Goal: Task Accomplishment & Management: Complete application form

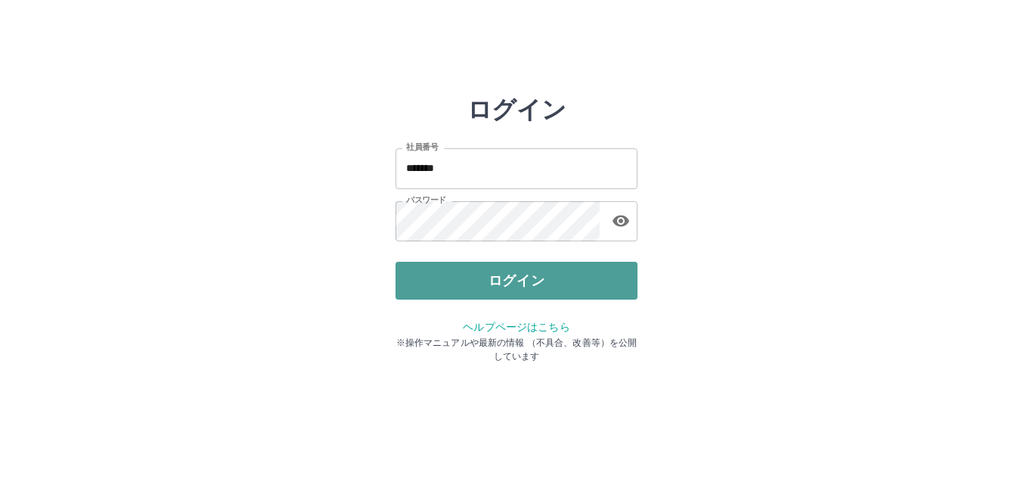
click at [475, 275] on button "ログイン" at bounding box center [517, 281] width 242 height 38
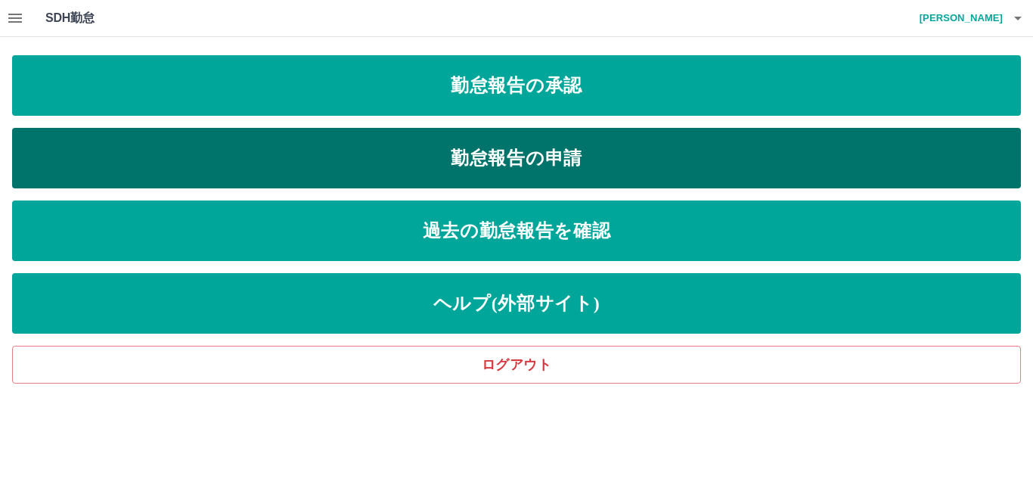
click at [496, 169] on link "勤怠報告の申請" at bounding box center [516, 158] width 1009 height 60
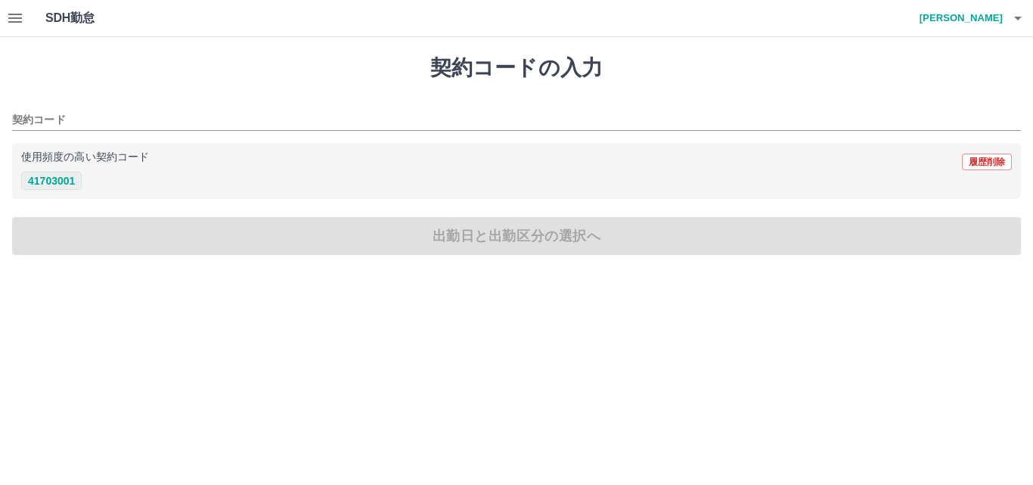
click at [51, 181] on button "41703001" at bounding box center [51, 181] width 60 height 18
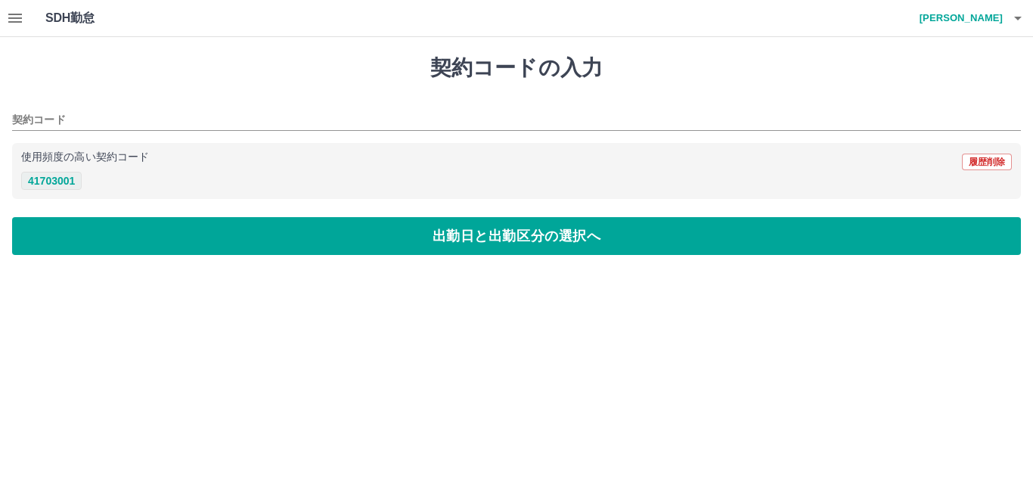
type input "********"
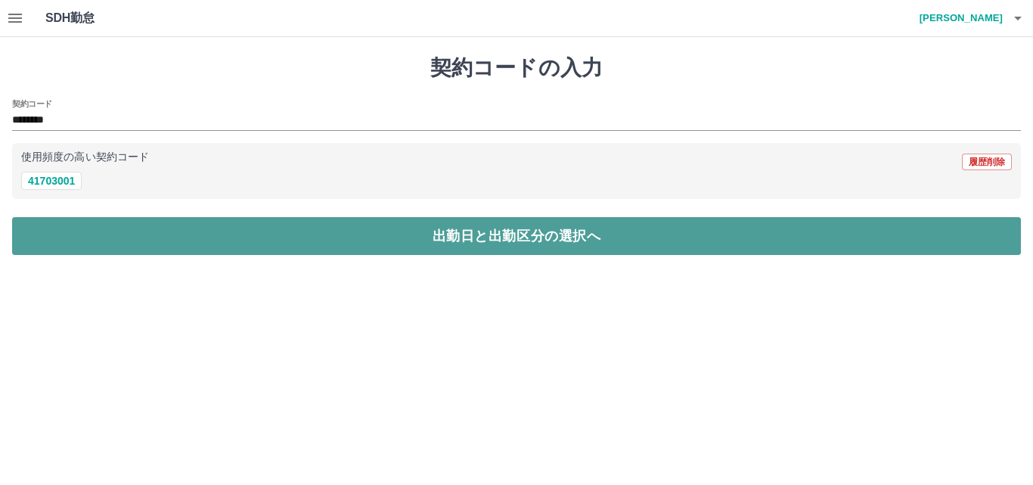
click at [409, 231] on button "出勤日と出勤区分の選択へ" at bounding box center [516, 236] width 1009 height 38
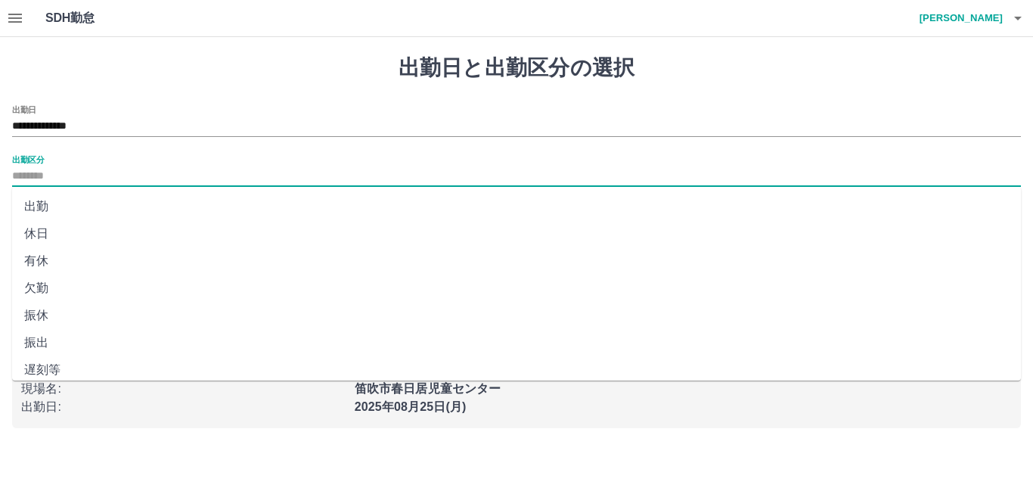
click at [63, 169] on input "出勤区分" at bounding box center [516, 176] width 1009 height 19
click at [46, 206] on li "出勤" at bounding box center [516, 206] width 1009 height 27
type input "**"
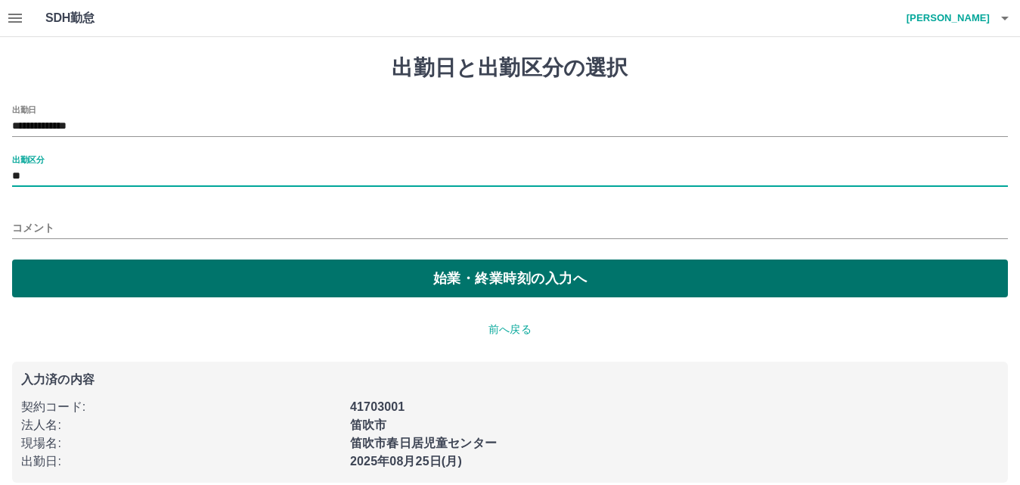
click at [520, 279] on button "始業・終業時刻の入力へ" at bounding box center [510, 278] width 996 height 38
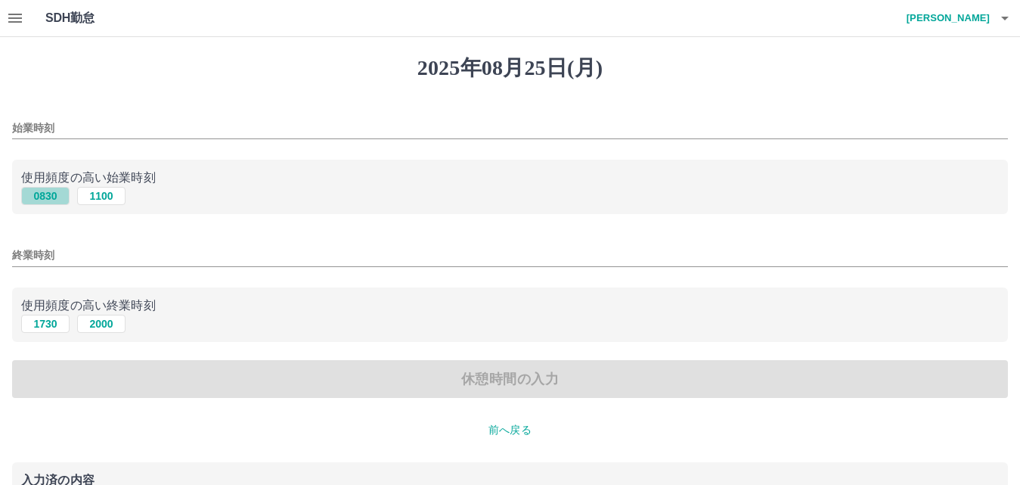
click at [49, 198] on button "0830" at bounding box center [45, 196] width 48 height 18
type input "****"
click at [56, 322] on button "1730" at bounding box center [45, 324] width 48 height 18
type input "****"
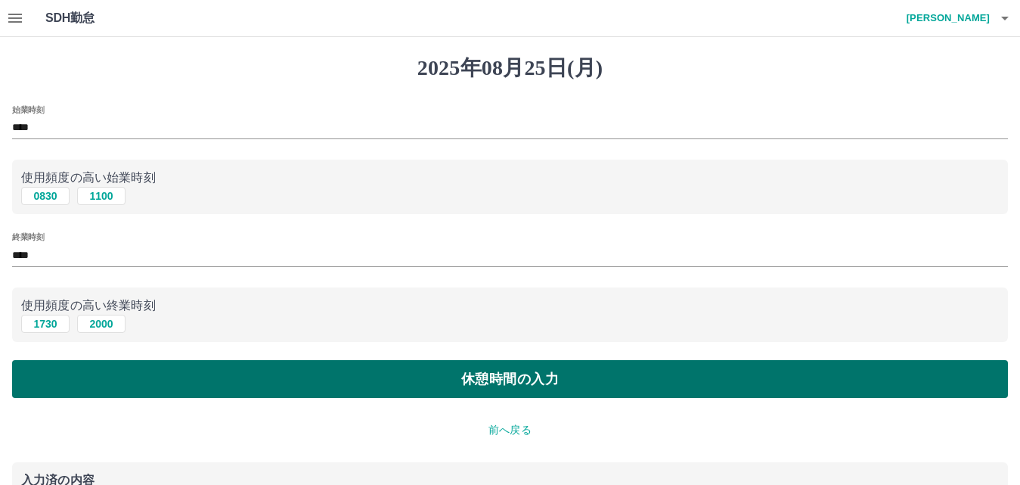
click at [548, 375] on button "休憩時間の入力" at bounding box center [510, 379] width 996 height 38
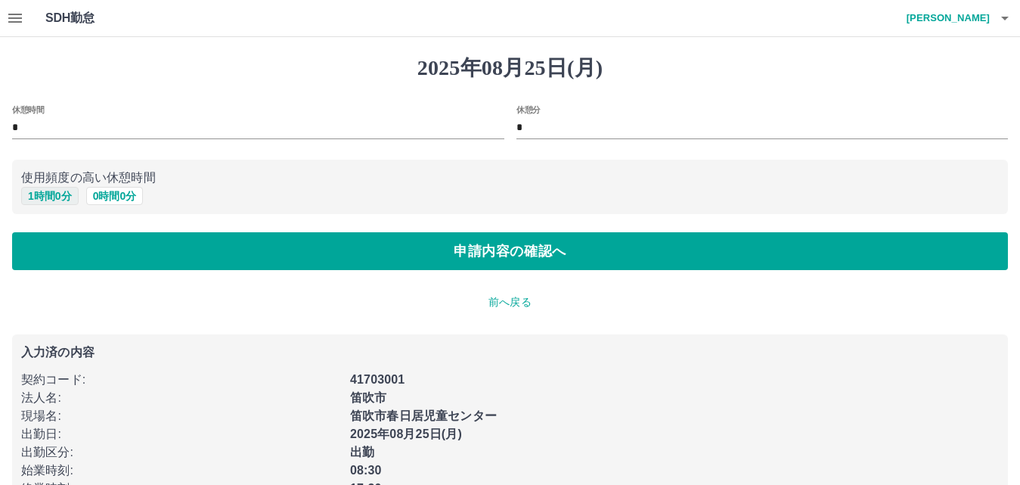
click at [48, 196] on button "1 時間 0 分" at bounding box center [49, 196] width 57 height 18
type input "*"
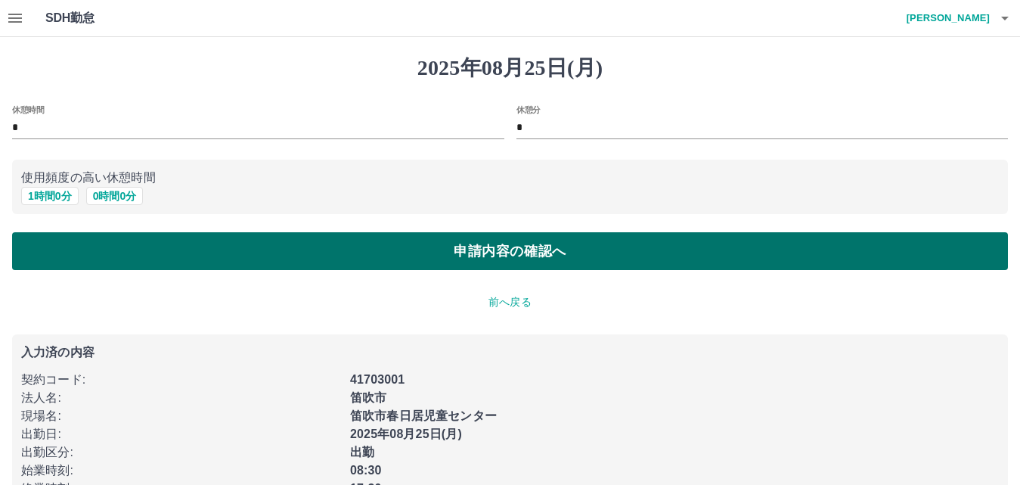
click at [499, 254] on button "申請内容の確認へ" at bounding box center [510, 251] width 996 height 38
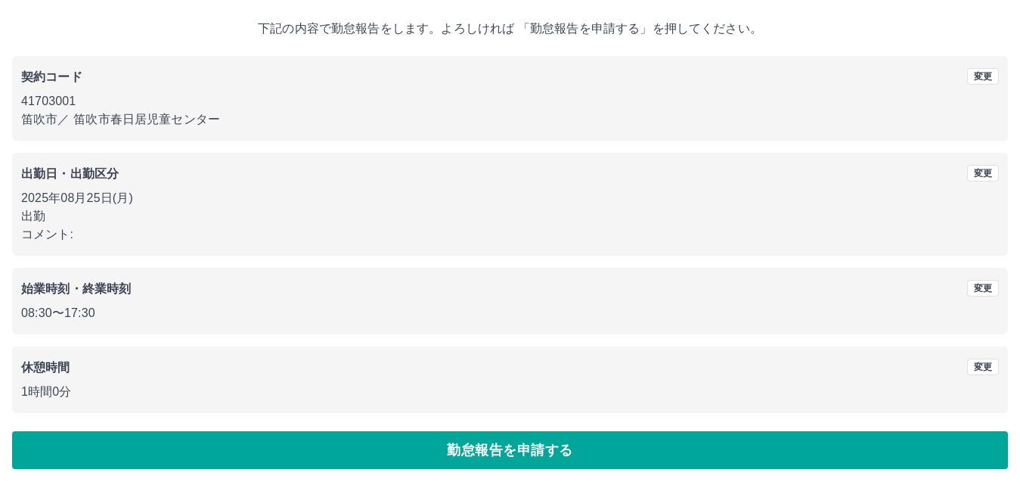
scroll to position [82, 0]
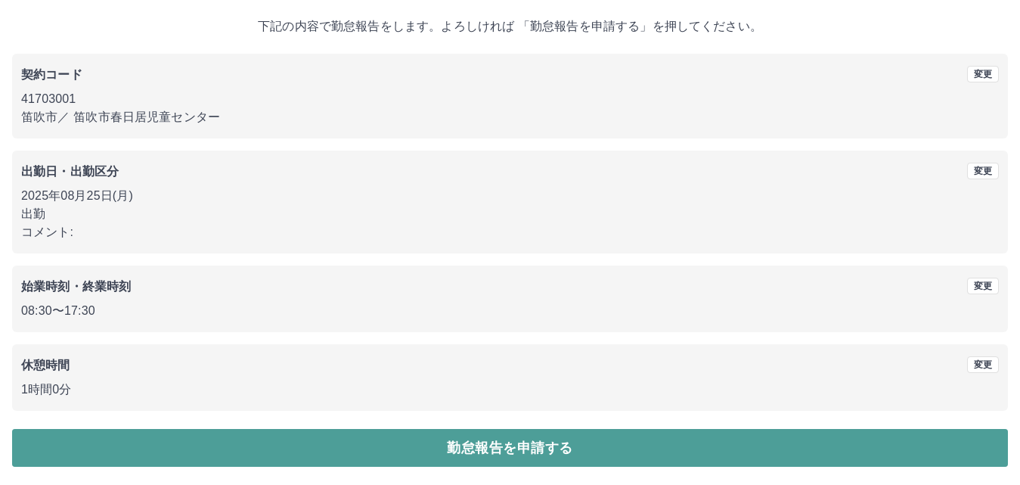
click at [517, 445] on button "勤怠報告を申請する" at bounding box center [510, 448] width 996 height 38
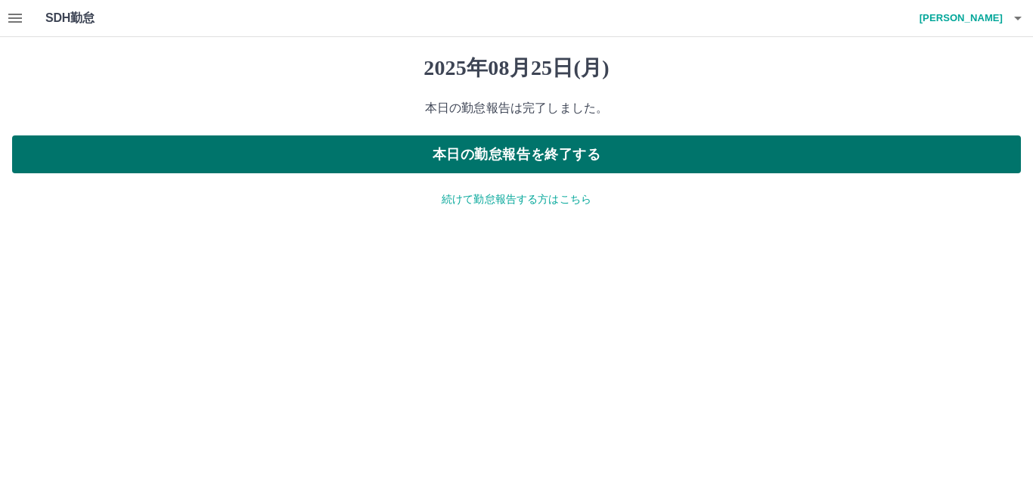
click at [506, 144] on button "本日の勤怠報告を終了する" at bounding box center [516, 154] width 1009 height 38
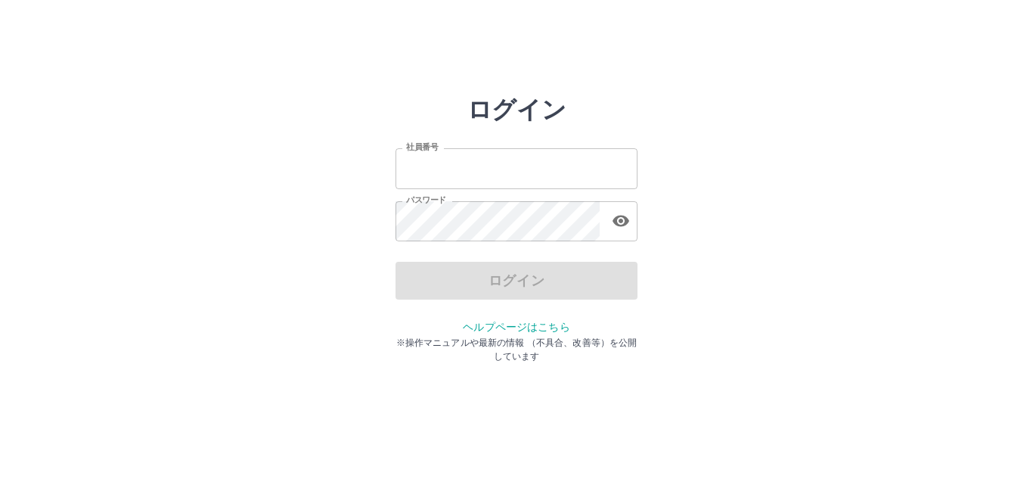
type input "*******"
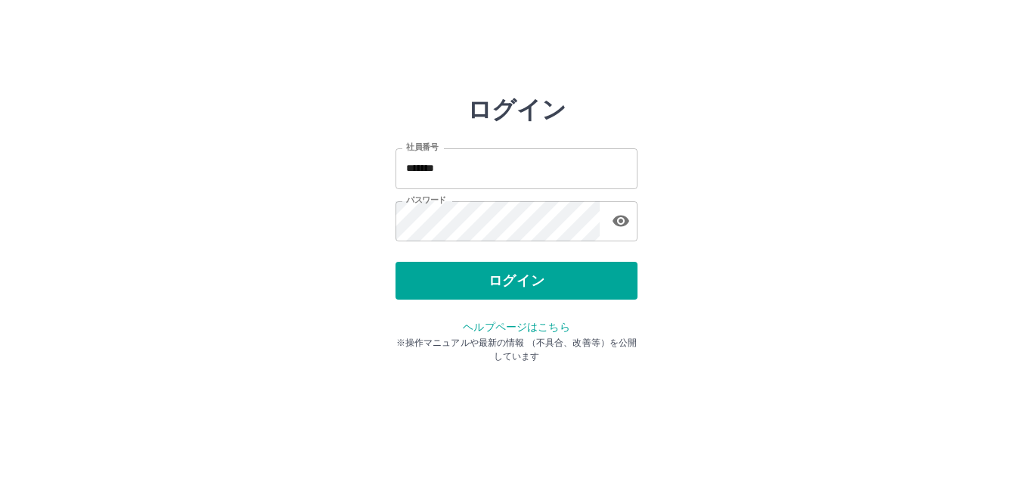
click at [538, 289] on div "ログイン" at bounding box center [517, 281] width 242 height 38
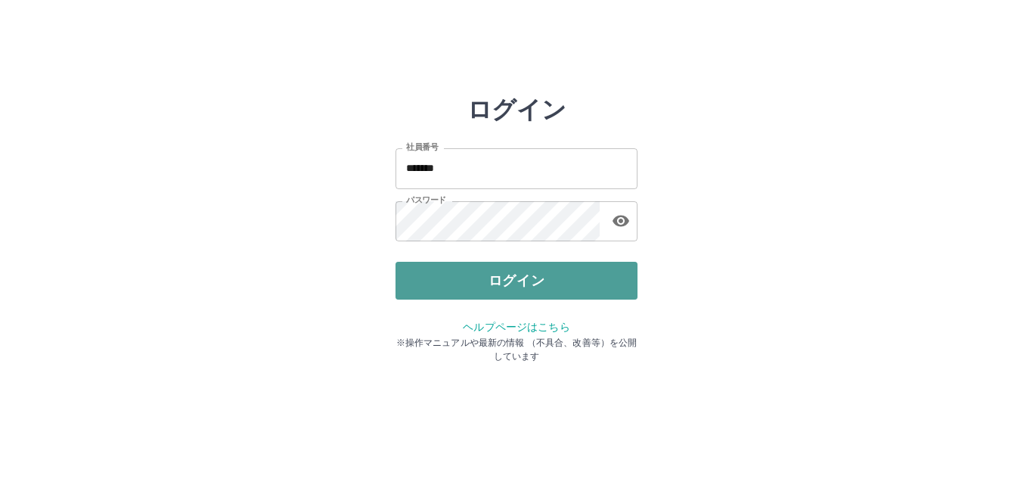
click at [535, 280] on button "ログイン" at bounding box center [517, 281] width 242 height 38
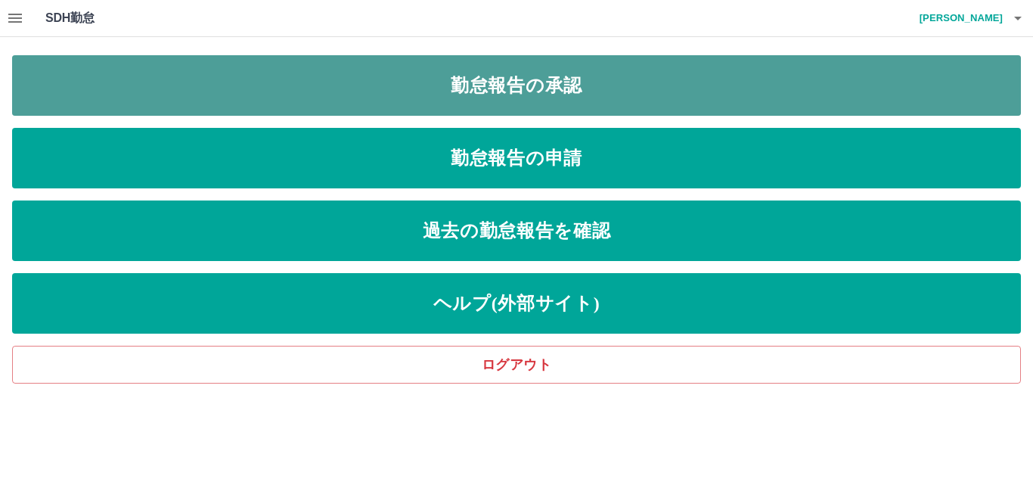
click at [520, 86] on link "勤怠報告の承認" at bounding box center [516, 85] width 1009 height 60
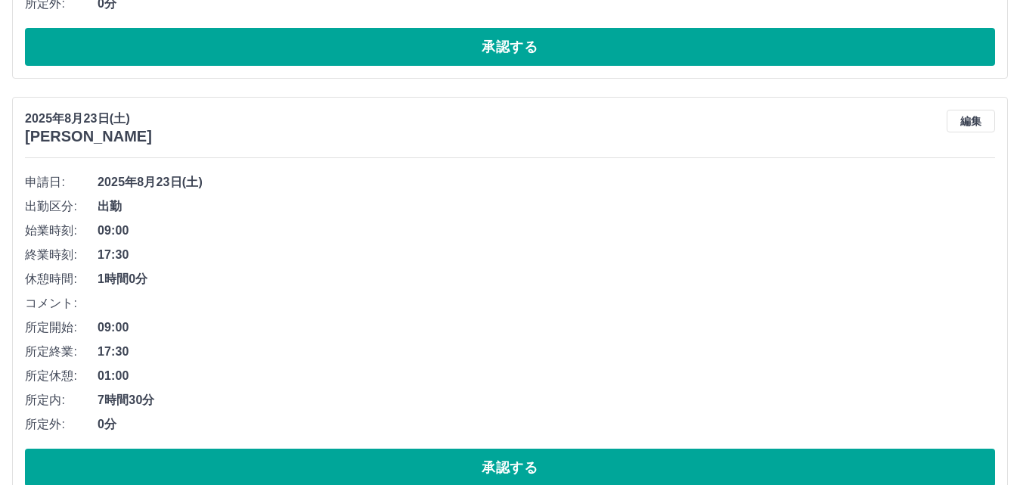
scroll to position [5520, 0]
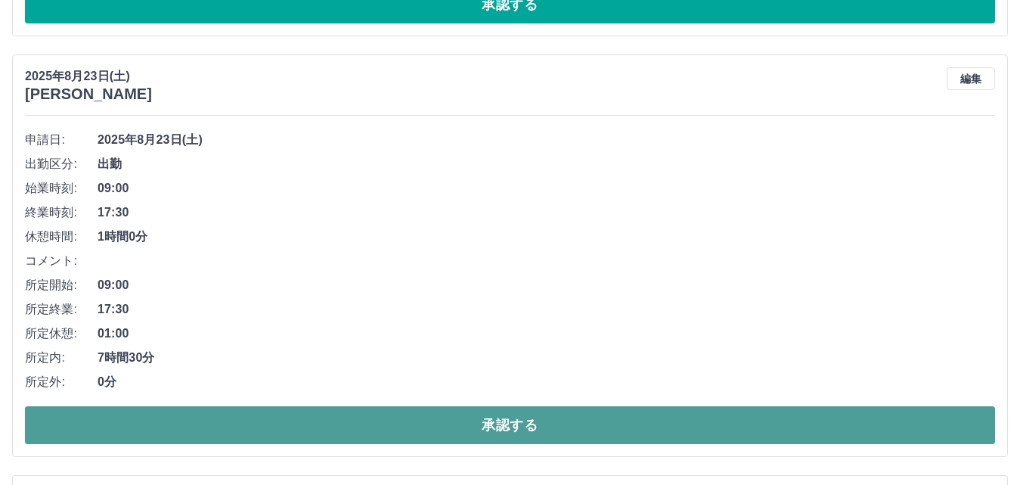
click at [490, 420] on button "承認する" at bounding box center [510, 425] width 970 height 38
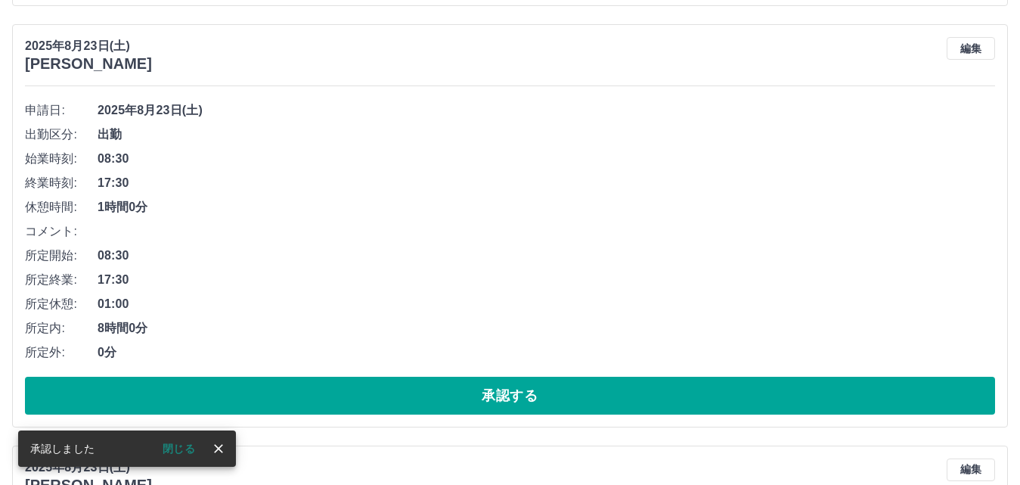
scroll to position [5478, 0]
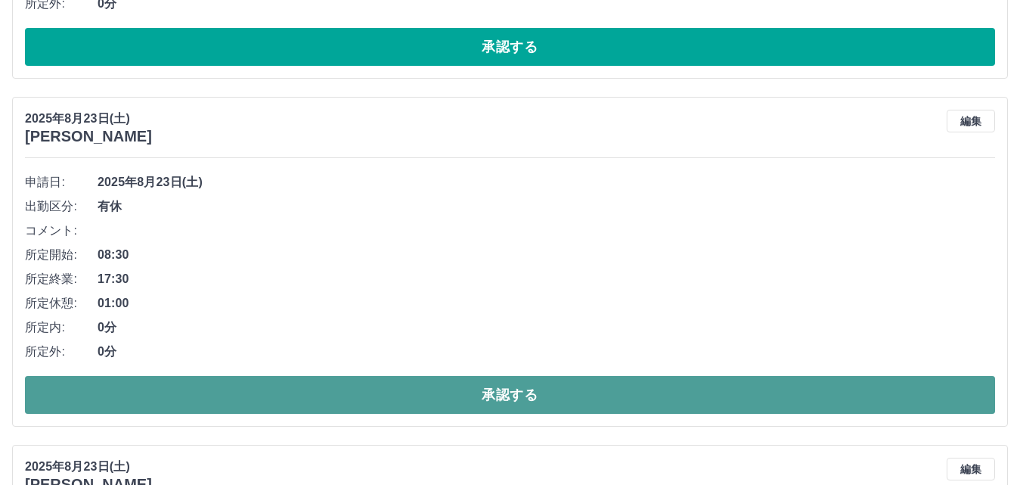
click at [508, 395] on button "承認する" at bounding box center [510, 395] width 970 height 38
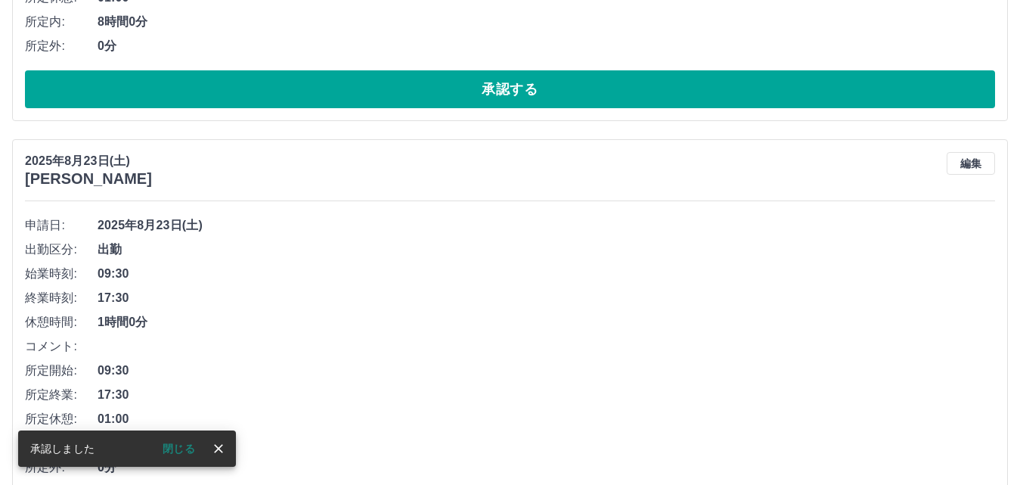
scroll to position [5508, 0]
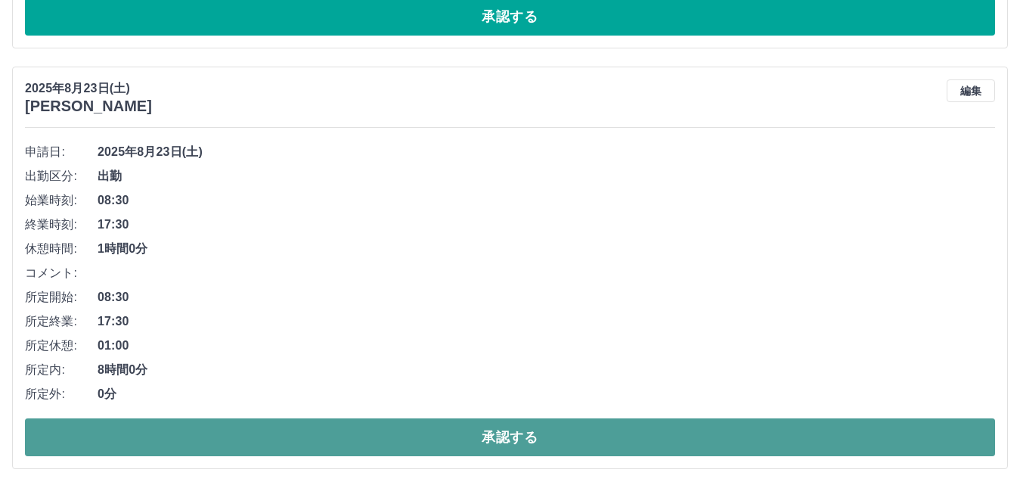
click at [519, 428] on button "承認する" at bounding box center [510, 437] width 970 height 38
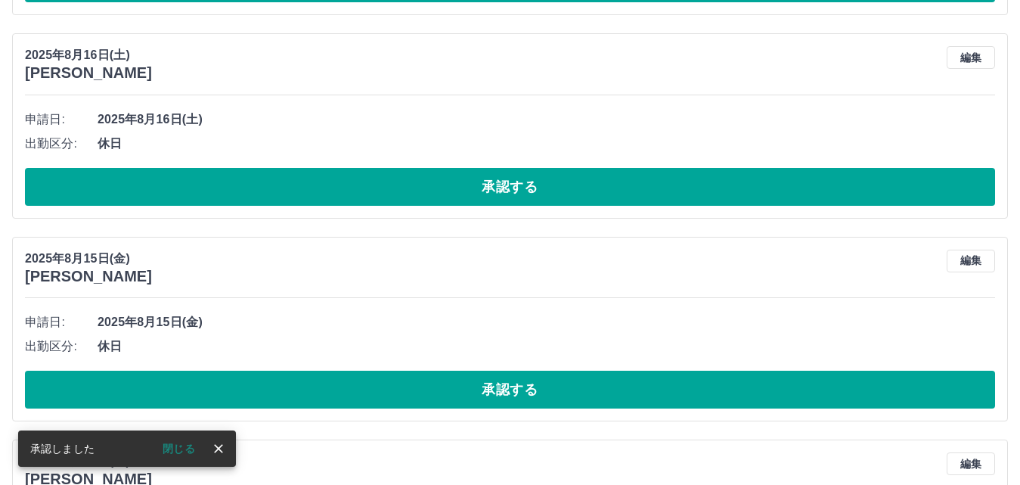
scroll to position [5542, 0]
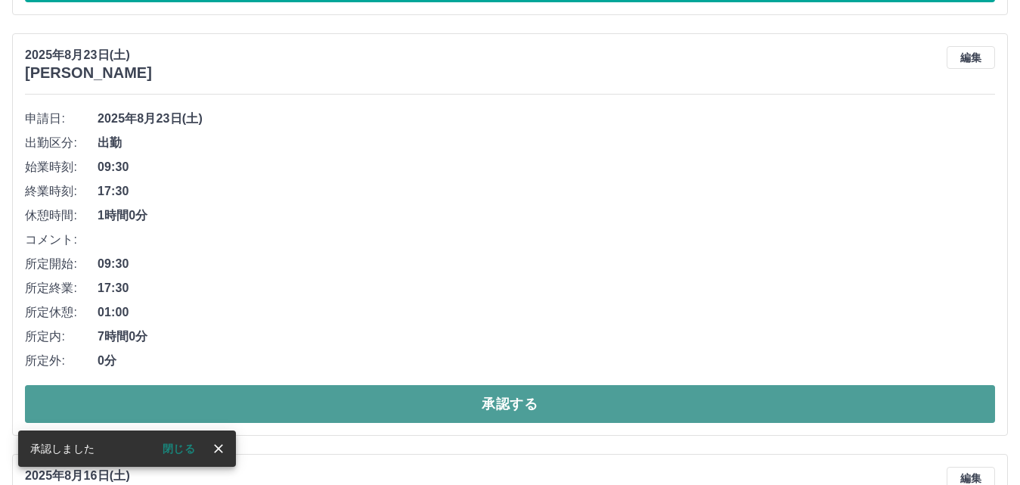
click at [502, 402] on button "承認する" at bounding box center [510, 404] width 970 height 38
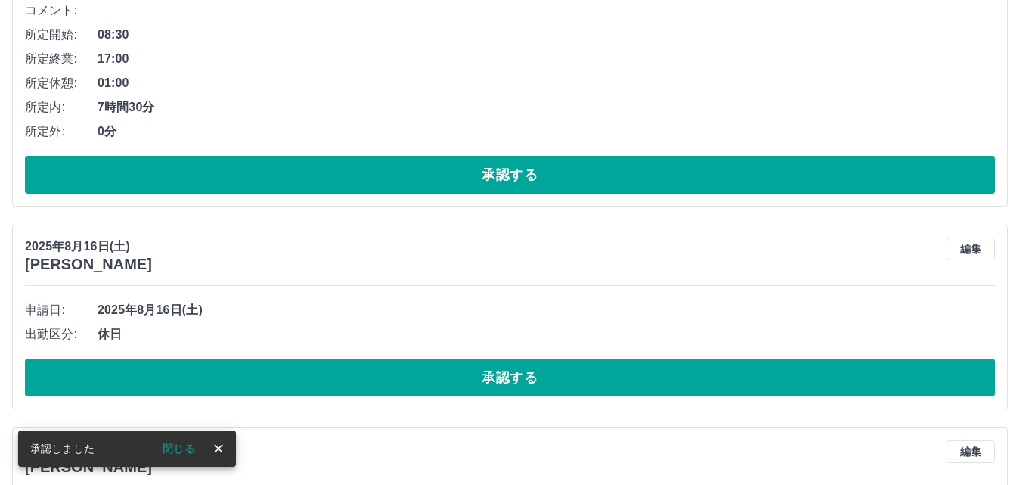
scroll to position [5390, 0]
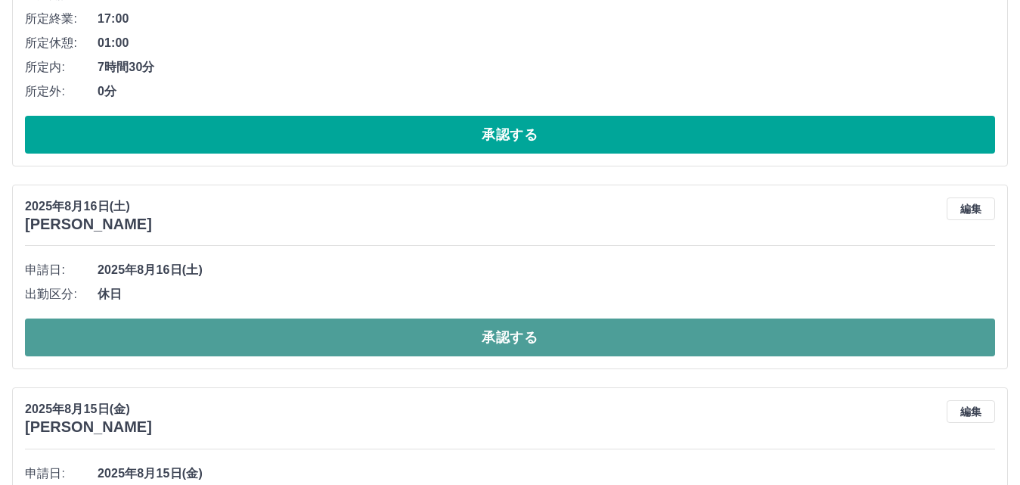
click at [520, 338] on button "承認する" at bounding box center [510, 337] width 970 height 38
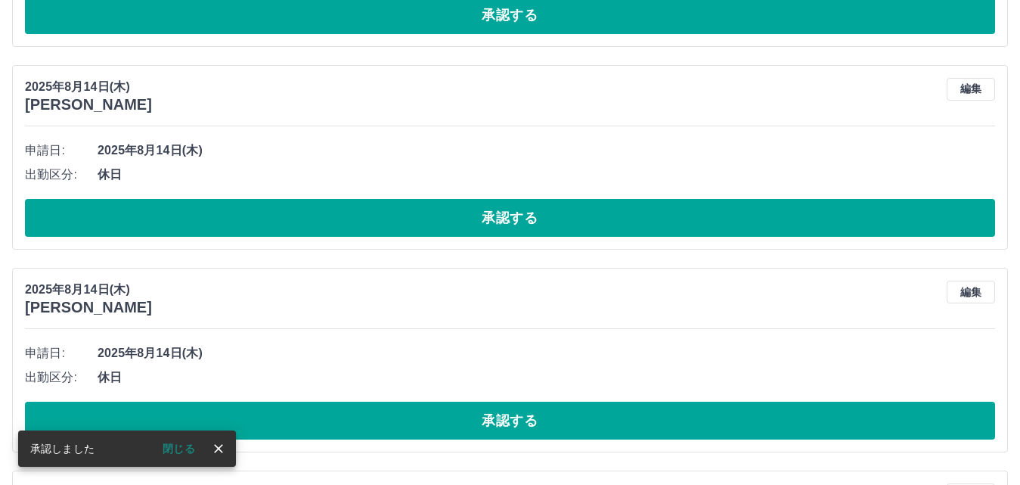
scroll to position [6321, 0]
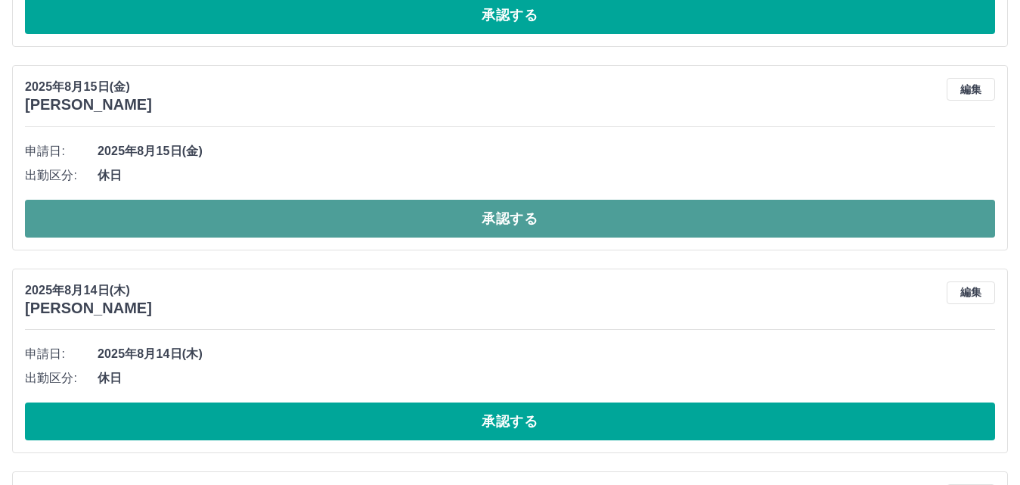
click at [504, 222] on button "承認する" at bounding box center [510, 219] width 970 height 38
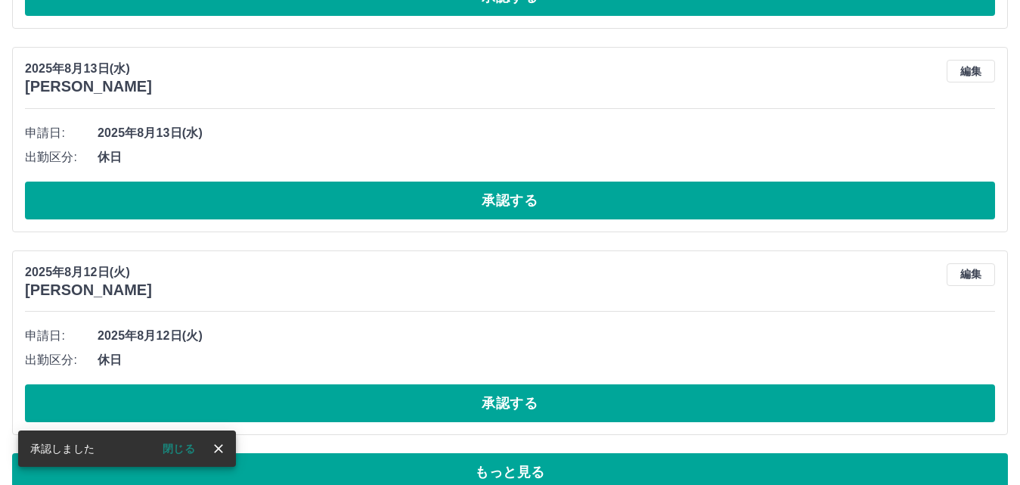
scroll to position [7583, 0]
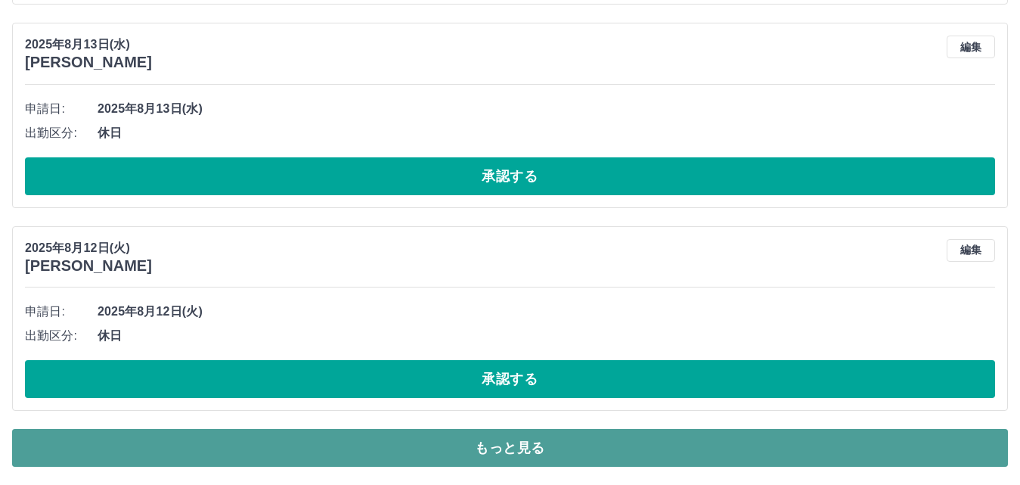
click at [495, 445] on button "もっと見る" at bounding box center [510, 448] width 996 height 38
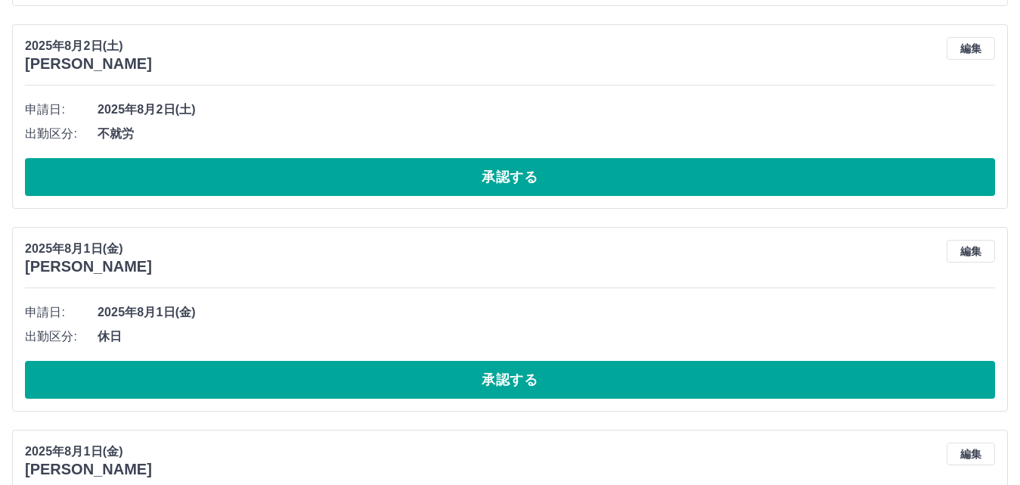
scroll to position [12397, 0]
